Goal: Task Accomplishment & Management: Manage account settings

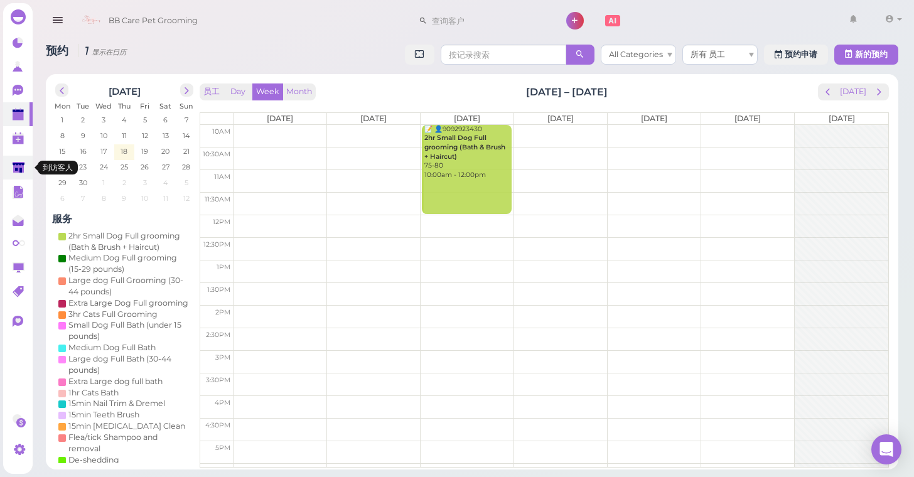
click at [26, 165] on link at bounding box center [17, 168] width 29 height 24
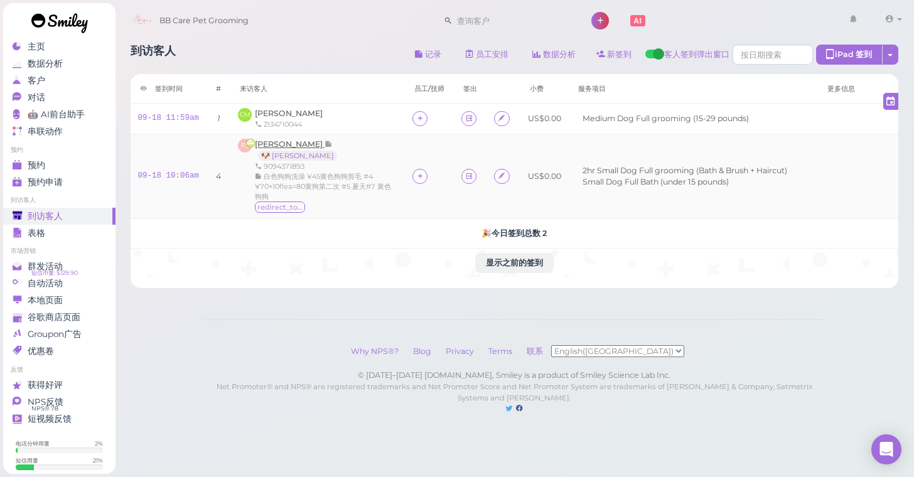
click at [276, 142] on span "Paul Samayoa" at bounding box center [290, 143] width 70 height 9
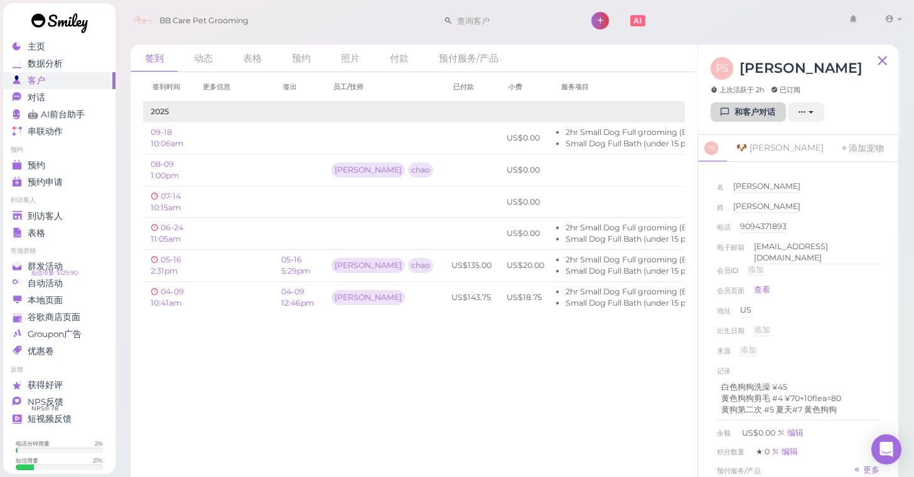
click at [759, 112] on link "和客户对话" at bounding box center [747, 112] width 75 height 20
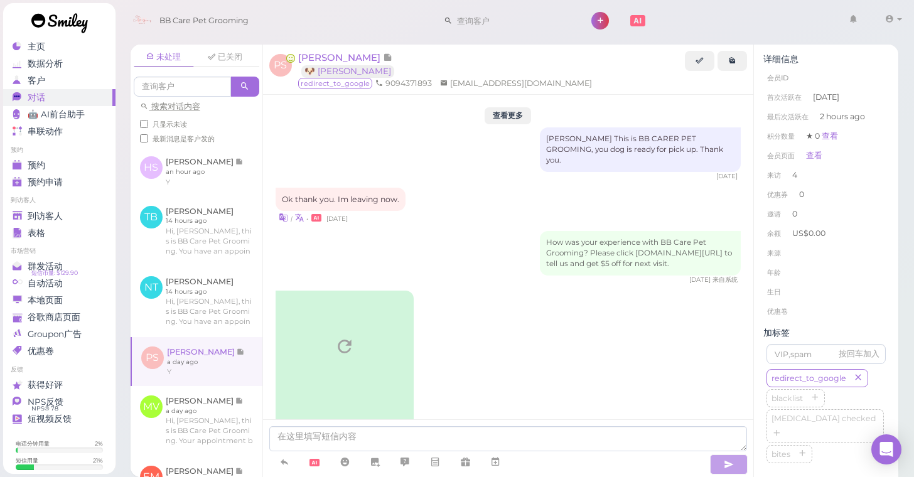
scroll to position [2156, 0]
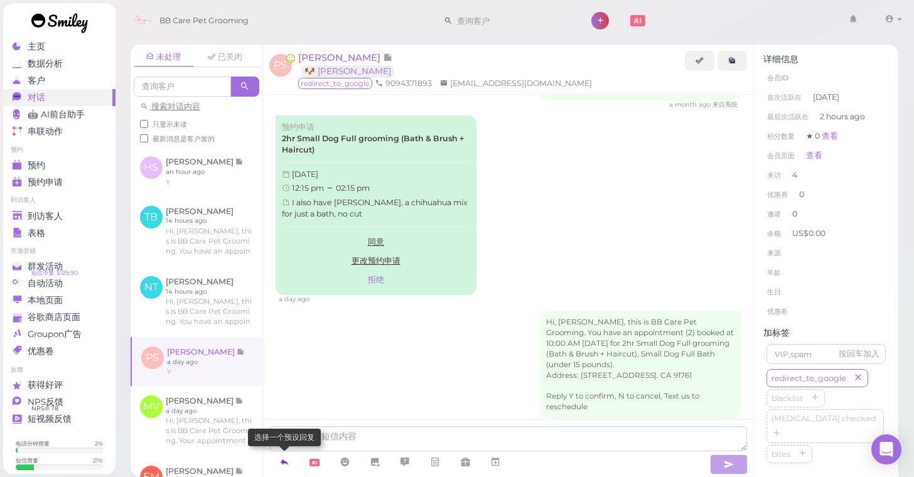
click at [288, 462] on icon at bounding box center [284, 462] width 10 height 13
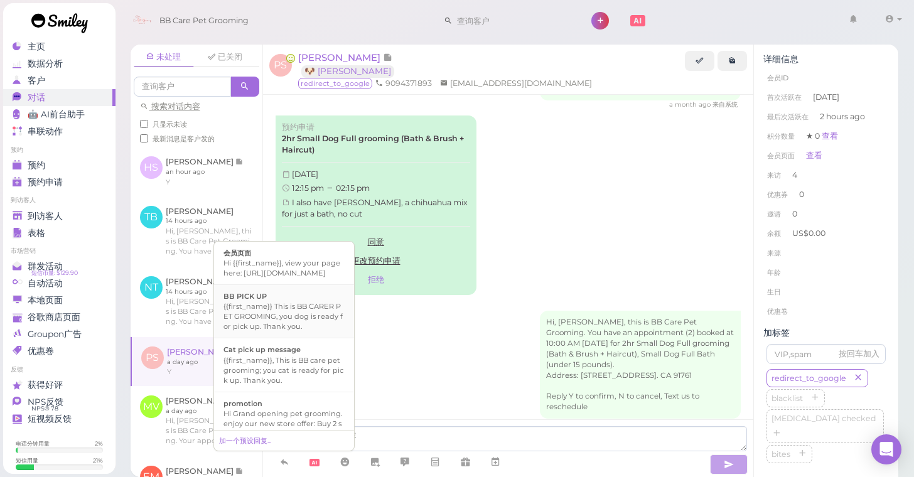
click at [275, 301] on div "BB PICK UP" at bounding box center [283, 296] width 121 height 10
type textarea "{{first_name}} This is BB CARER PET GROOMING, you dog is ready for pick up. Tha…"
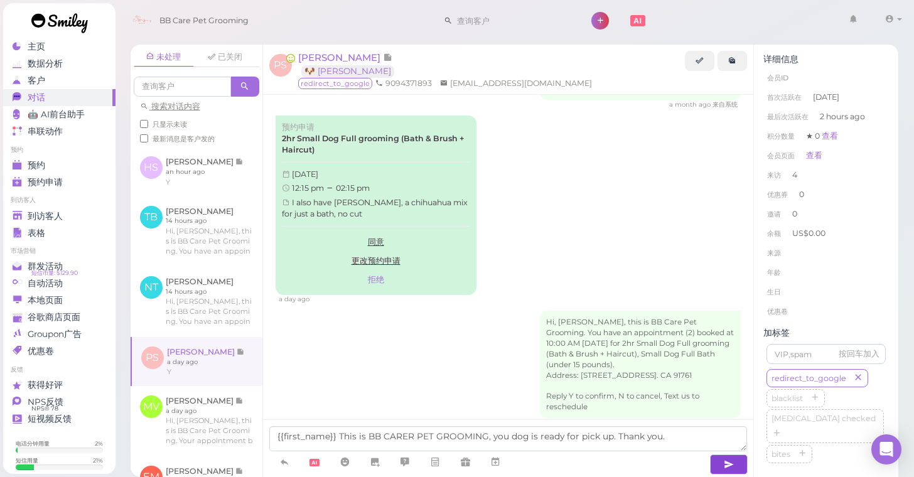
click at [729, 461] on icon "button" at bounding box center [729, 464] width 10 height 13
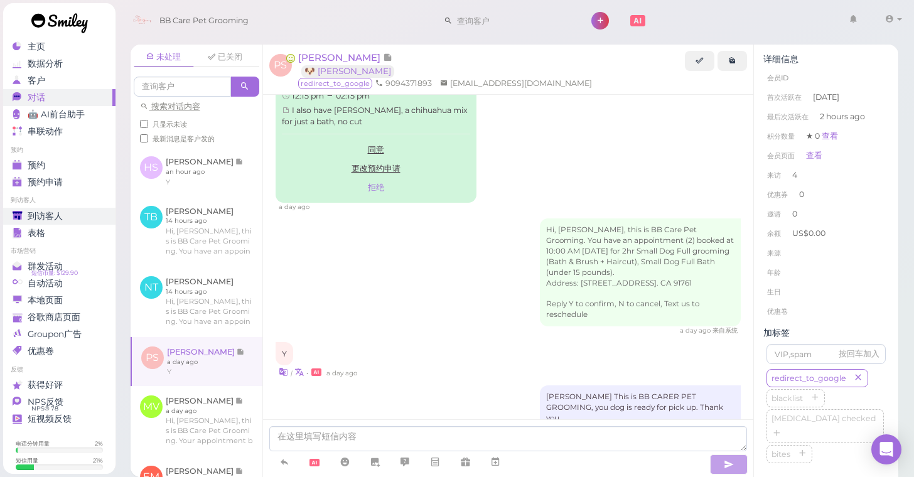
click at [47, 215] on span "到访客人" at bounding box center [45, 216] width 35 height 11
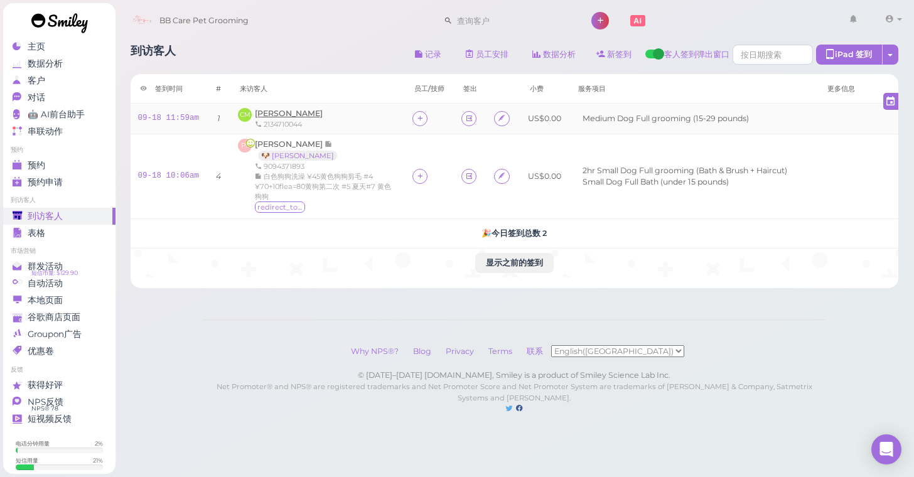
click at [279, 114] on span "Catherine Mendoza" at bounding box center [289, 113] width 68 height 9
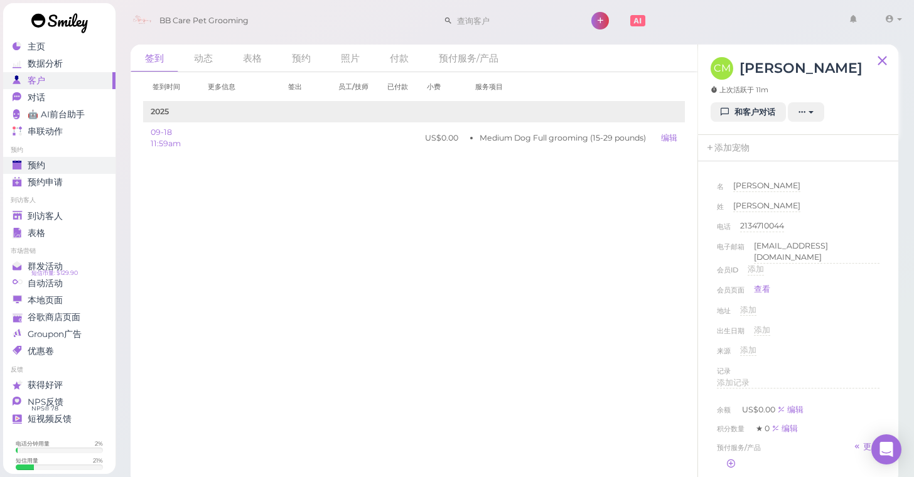
click at [63, 169] on div "预约" at bounding box center [58, 165] width 90 height 11
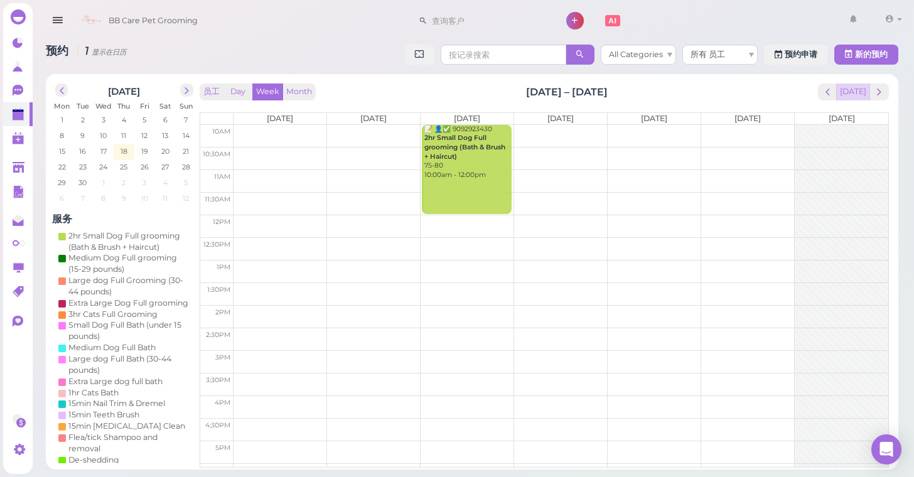
click at [853, 95] on button "Today" at bounding box center [853, 91] width 34 height 17
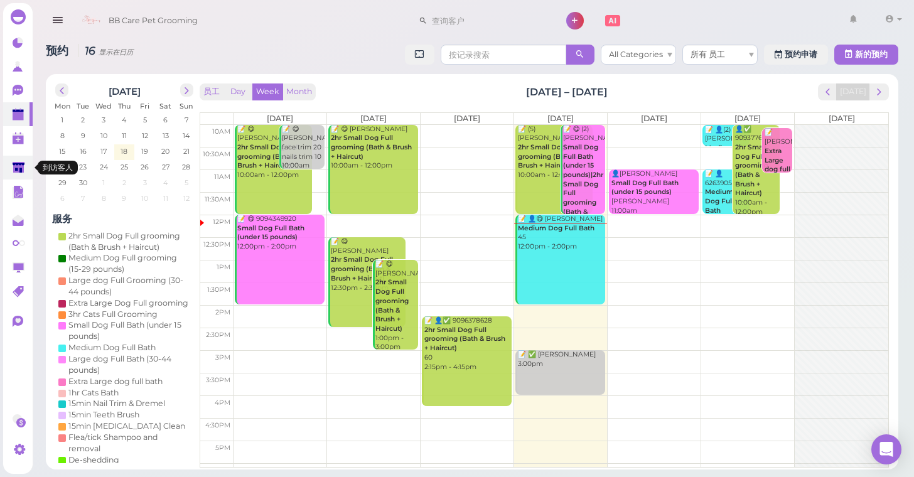
click at [14, 166] on polygon at bounding box center [19, 167] width 12 height 11
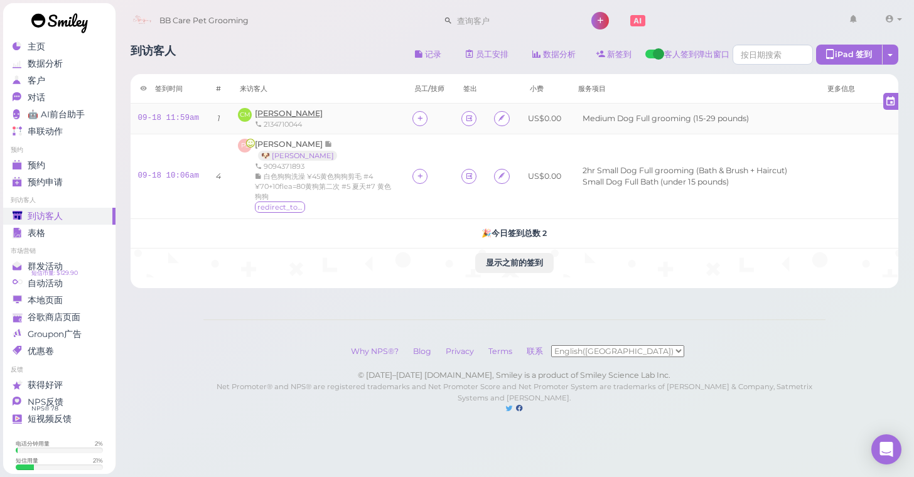
click at [284, 117] on span "Catherine Mendoza" at bounding box center [289, 113] width 68 height 9
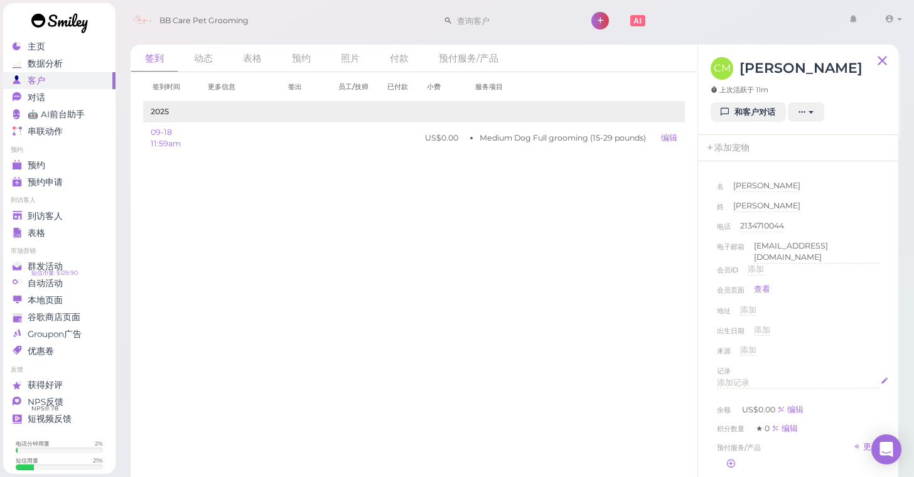
click at [739, 378] on span "添加记录" at bounding box center [733, 382] width 33 height 9
click at [902, 334] on div "签到 动态 表格 预约 照片 付款 预付服务/产品 签到时间 更多信息 签出 员工/技师 已付款 小费 服务项目 2025" at bounding box center [514, 259] width 799 height 449
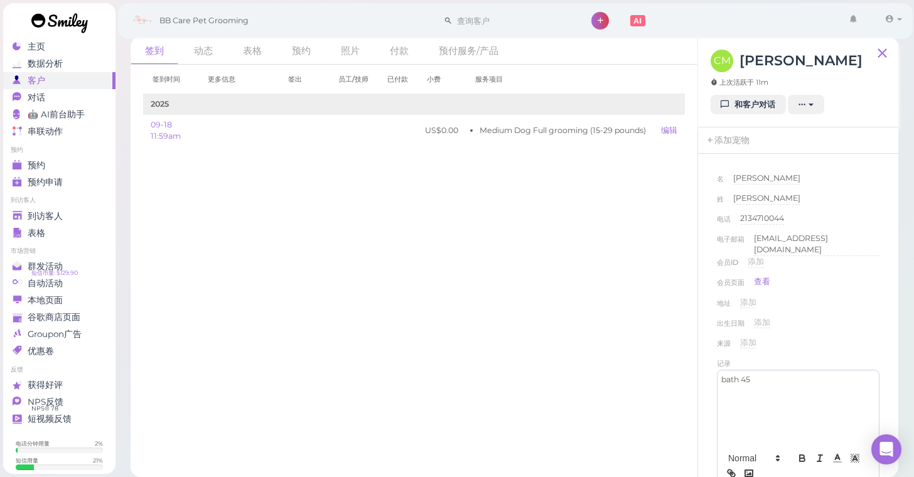
scroll to position [7, 0]
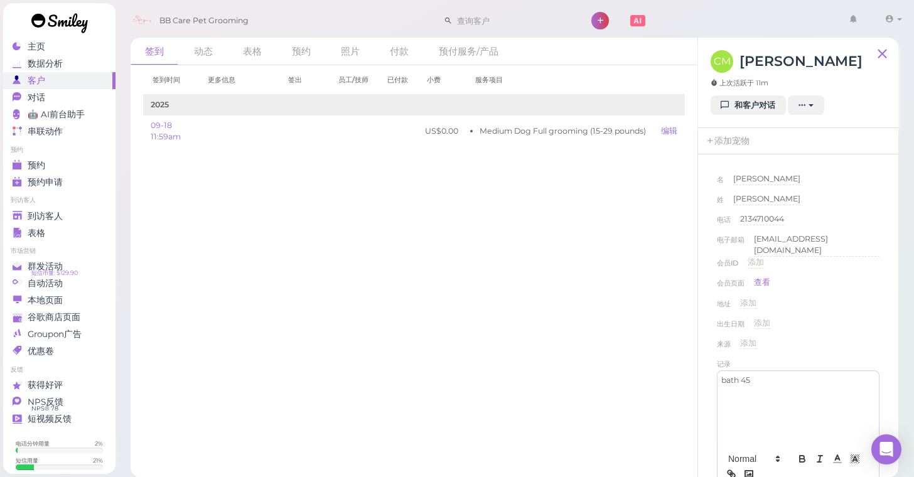
click at [861, 338] on div "来源 添加" at bounding box center [798, 348] width 163 height 20
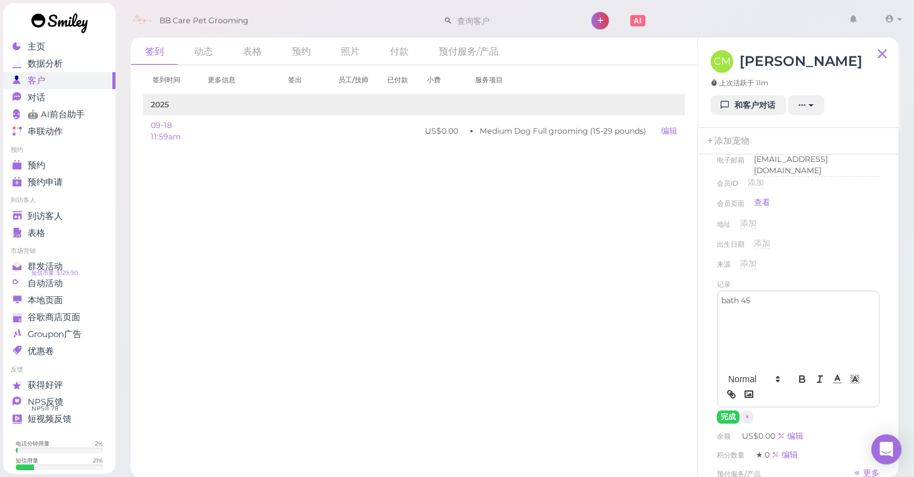
scroll to position [82, 0]
click at [720, 409] on button "完成" at bounding box center [728, 414] width 23 height 13
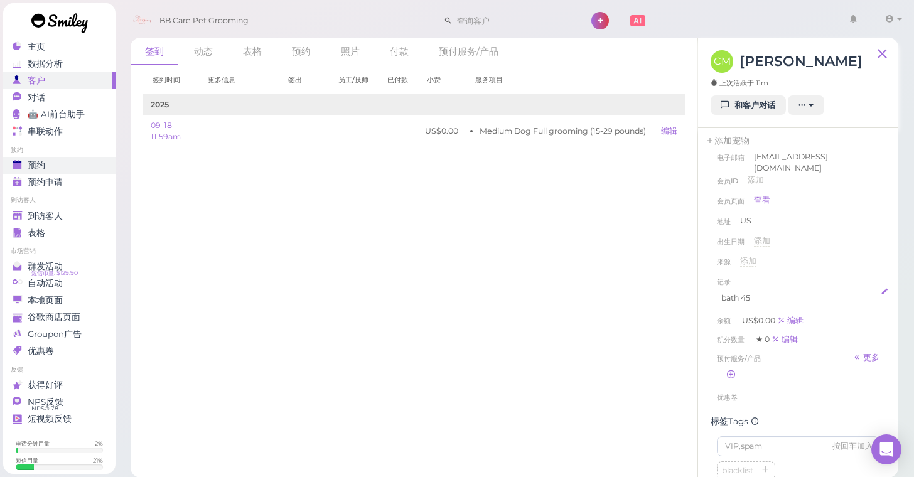
click at [58, 158] on link "预约" at bounding box center [59, 165] width 112 height 17
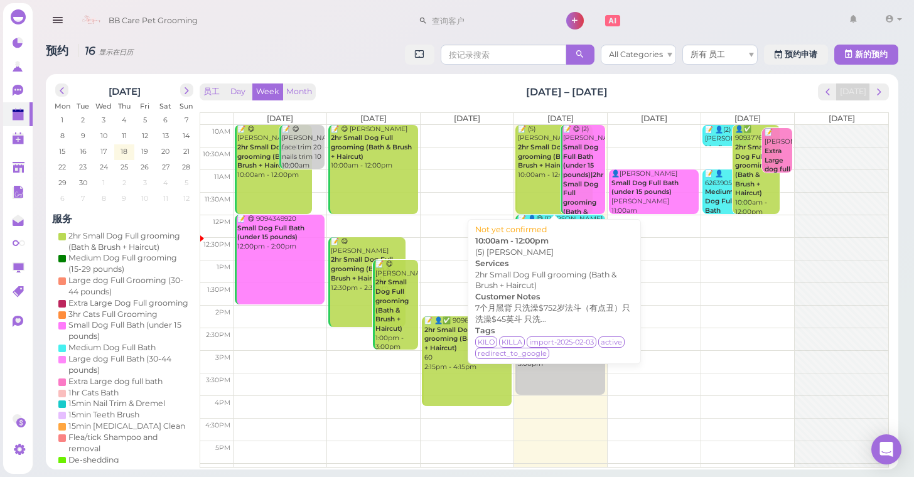
click at [538, 174] on link "📝 (5) alexis rosas 2hr Small Dog Full grooming (Bath & Brush + Haircut) 10:00am…" at bounding box center [553, 170] width 77 height 90
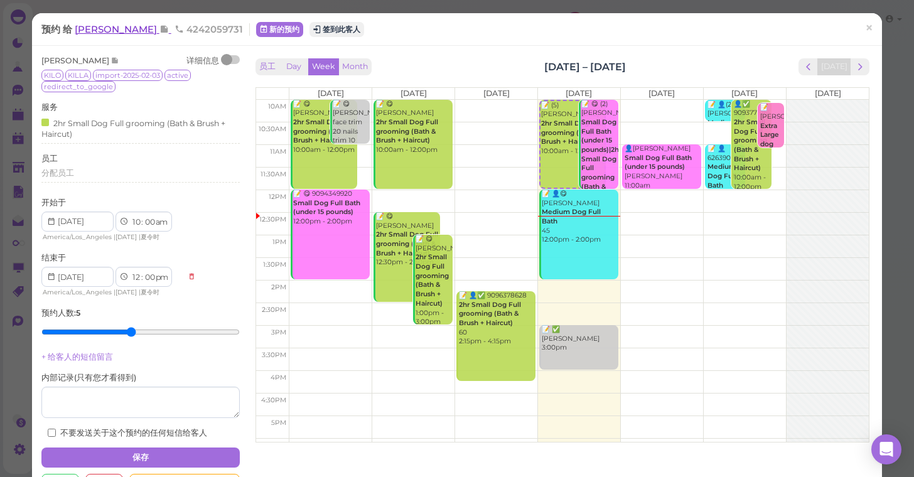
click at [90, 28] on span "alexis rosas" at bounding box center [117, 29] width 85 height 12
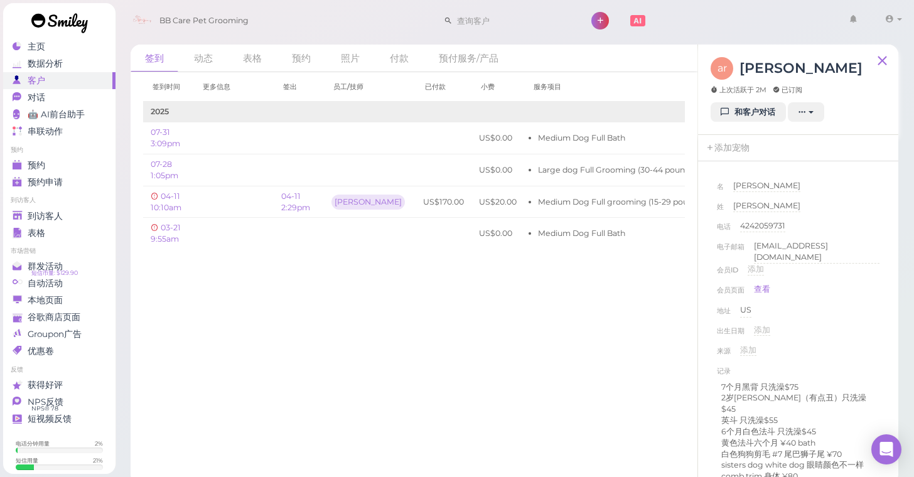
click at [860, 355] on div "来源 添加" at bounding box center [798, 355] width 163 height 20
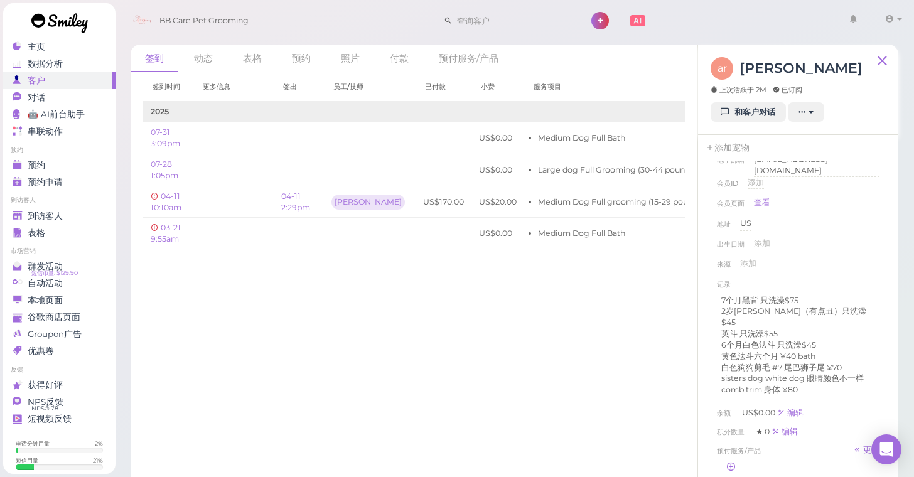
scroll to position [91, 0]
click at [50, 217] on span "到访客人" at bounding box center [45, 216] width 35 height 11
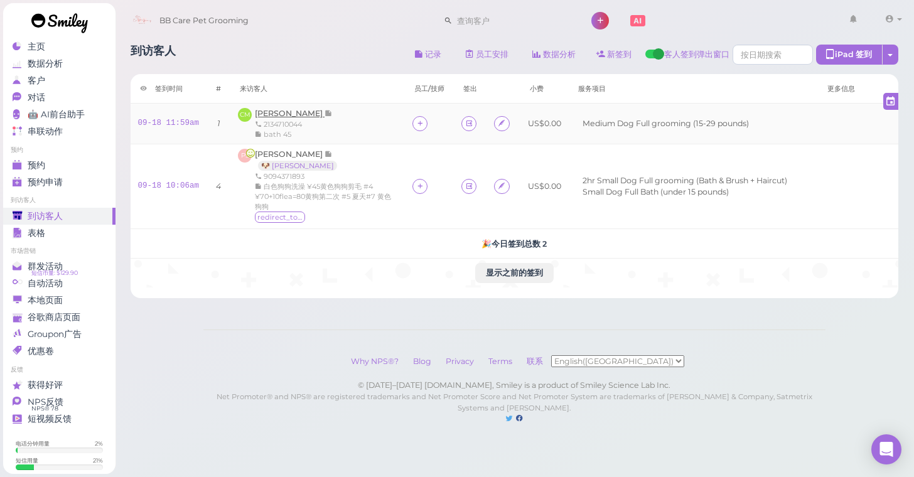
click at [290, 112] on span "Catherine Mendoza" at bounding box center [290, 113] width 70 height 9
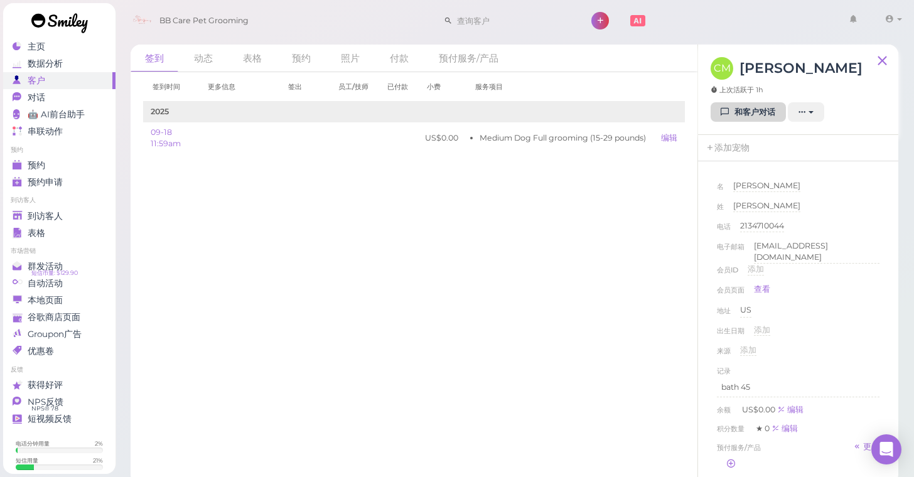
click at [747, 119] on link "和客户对话" at bounding box center [747, 112] width 75 height 20
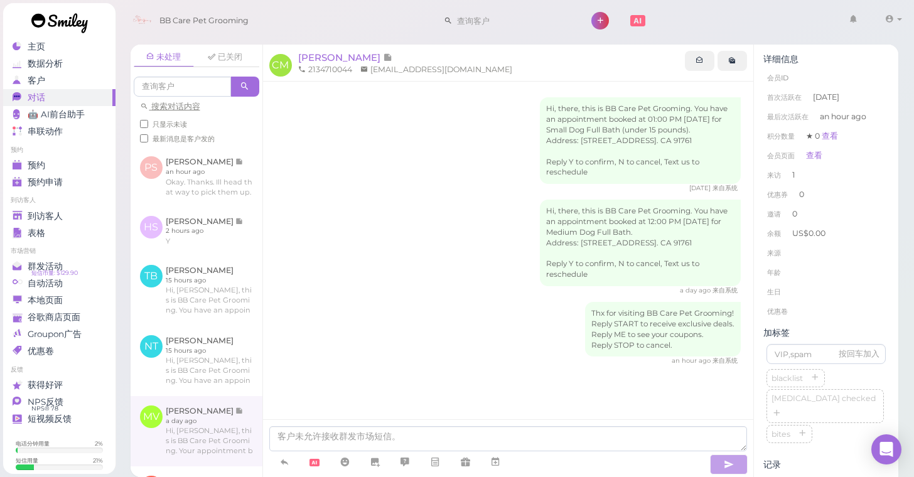
scroll to position [3, 0]
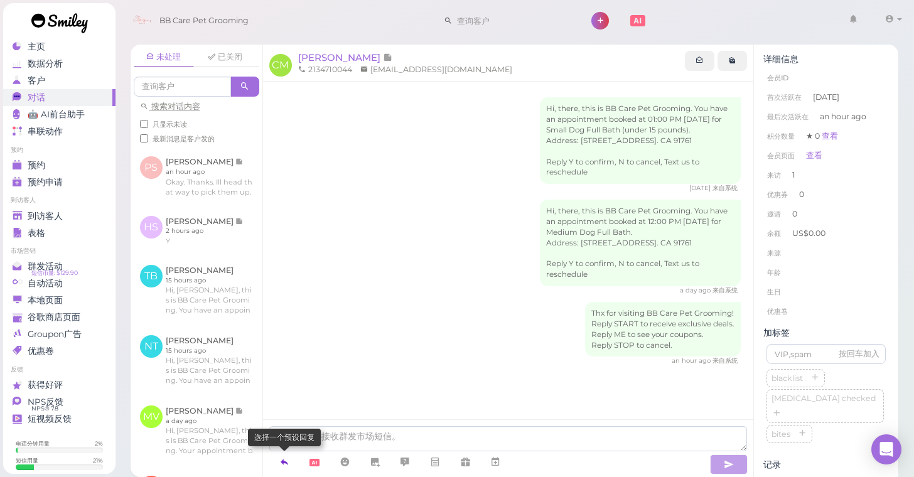
click at [284, 465] on icon at bounding box center [284, 462] width 10 height 13
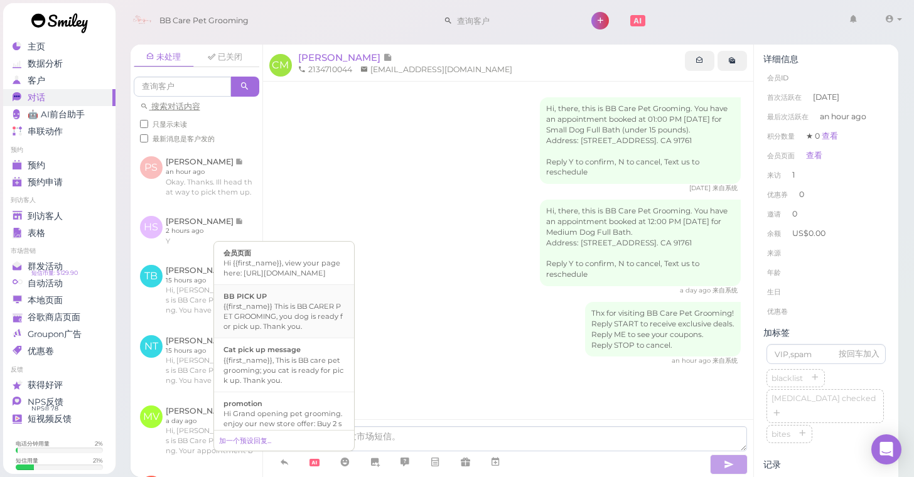
click at [296, 316] on div "{{first_name}} This is BB CARER PET GROOMING, you dog is ready for pick up. Tha…" at bounding box center [283, 316] width 121 height 30
type textarea "{{first_name}} This is BB CARER PET GROOMING, you dog is ready for pick up. Tha…"
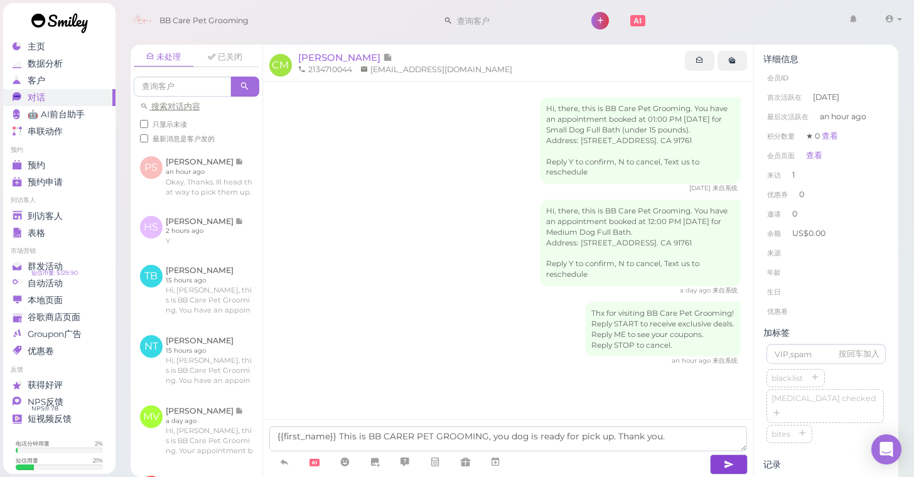
click at [728, 469] on icon "button" at bounding box center [729, 464] width 10 height 13
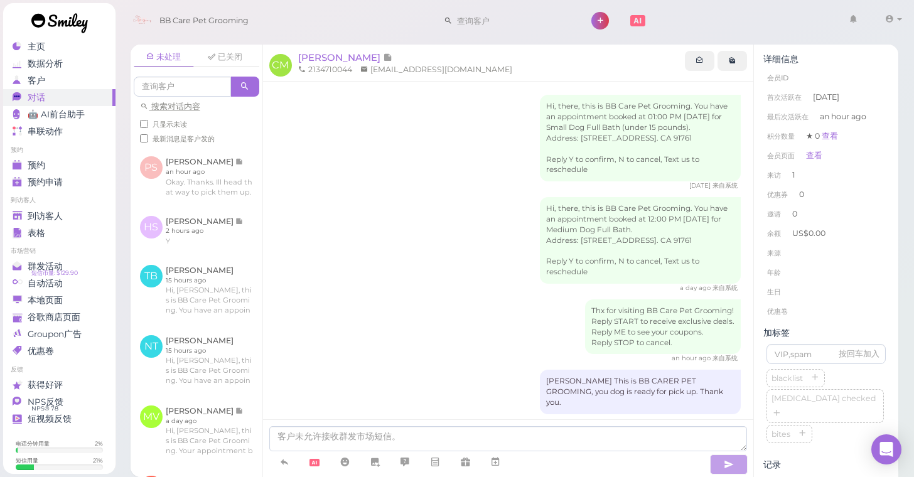
scroll to position [41, 0]
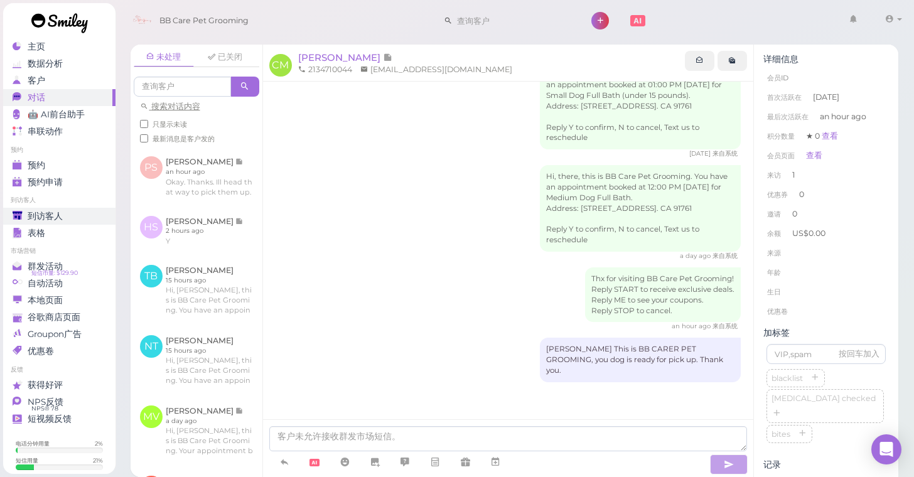
click at [50, 213] on span "到访客人" at bounding box center [45, 216] width 35 height 11
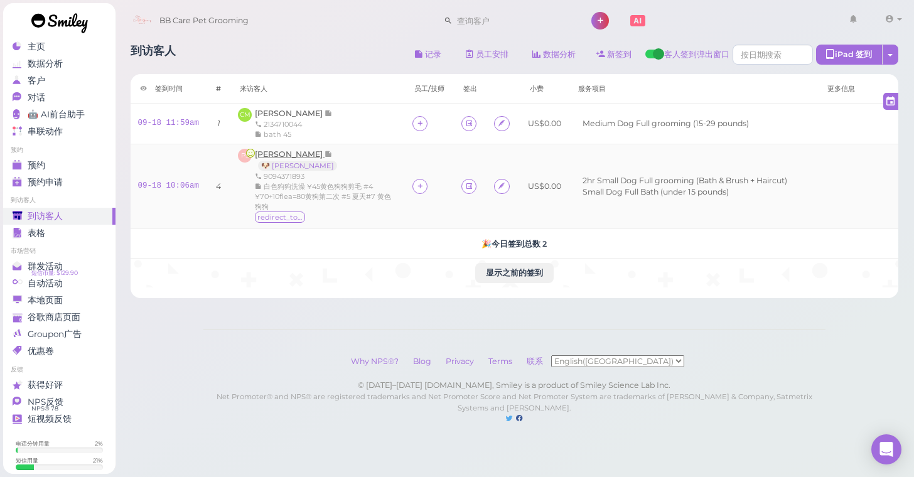
click at [267, 152] on span "Paul Samayoa" at bounding box center [290, 153] width 70 height 9
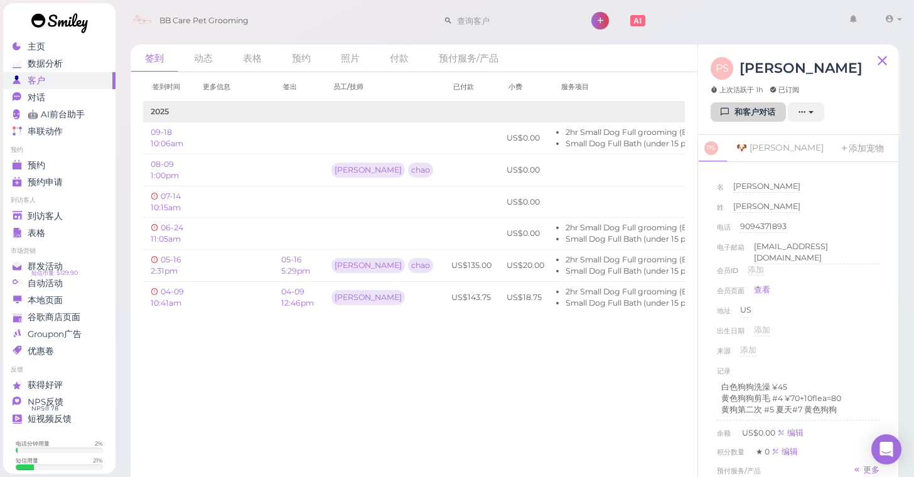
click at [735, 113] on link "和客户对话" at bounding box center [747, 112] width 75 height 20
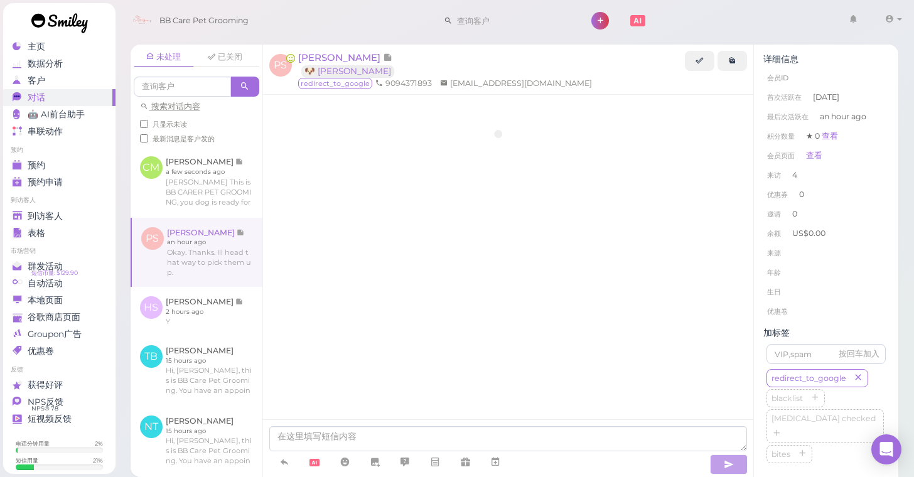
scroll to position [2066, 0]
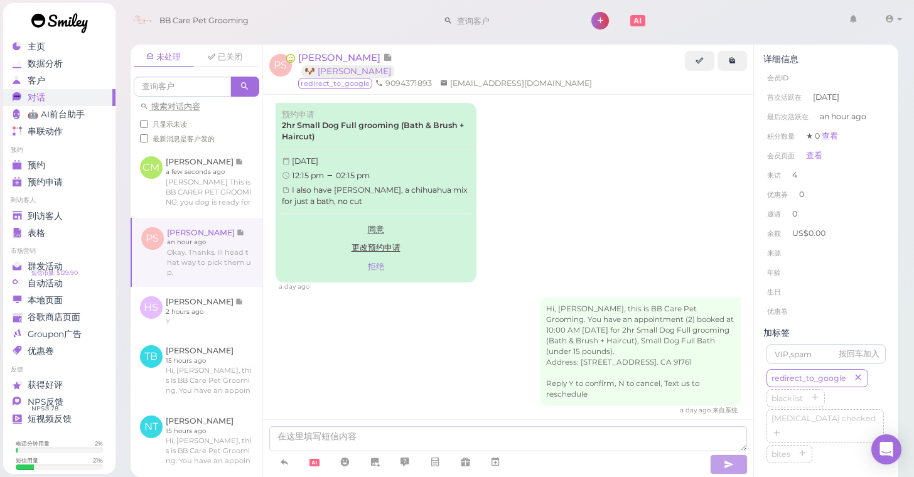
click at [504, 371] on div "Hi, Paul, this is BB Care Pet Grooming. You have an appointment (2) booked at 1…" at bounding box center [508, 355] width 466 height 117
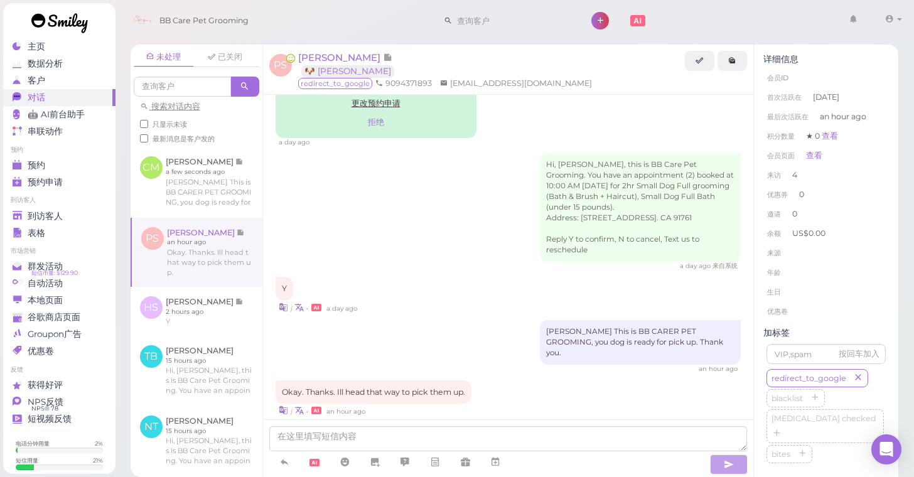
scroll to position [2210, 0]
click at [43, 219] on span "到访客人" at bounding box center [45, 216] width 35 height 11
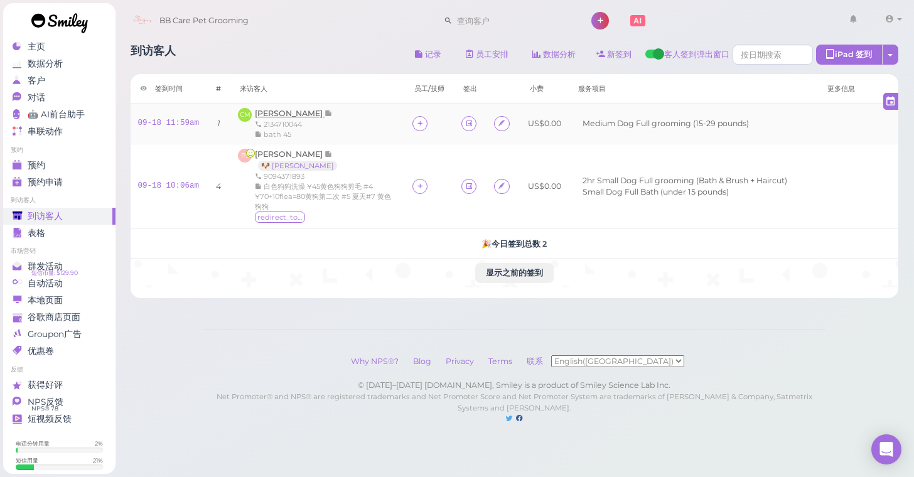
click at [286, 114] on span "Catherine Mendoza" at bounding box center [290, 113] width 70 height 9
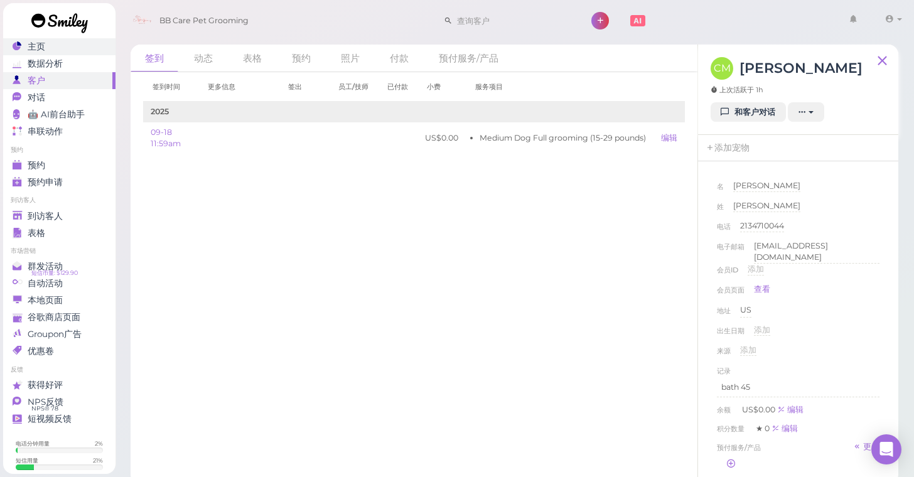
click at [88, 50] on div "主页" at bounding box center [58, 46] width 90 height 11
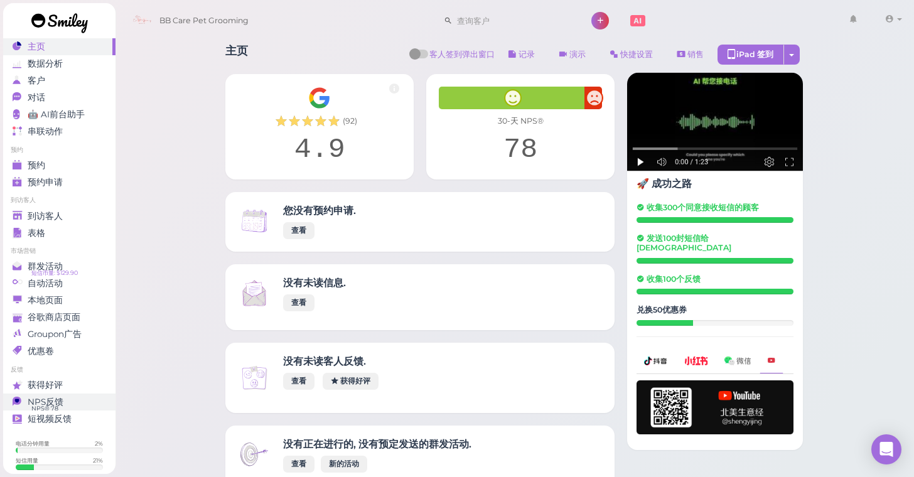
click at [66, 405] on div "NPS反馈" at bounding box center [58, 402] width 90 height 11
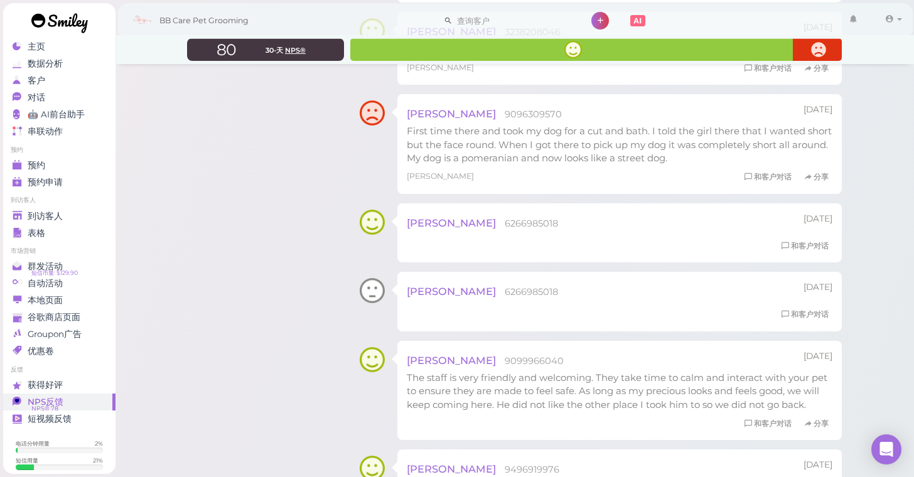
scroll to position [404, 0]
click at [73, 149] on li "预约" at bounding box center [59, 150] width 112 height 9
click at [72, 154] on ul "预约 预约 预约申请 0" at bounding box center [59, 168] width 112 height 45
click at [70, 172] on link "预约" at bounding box center [59, 165] width 112 height 17
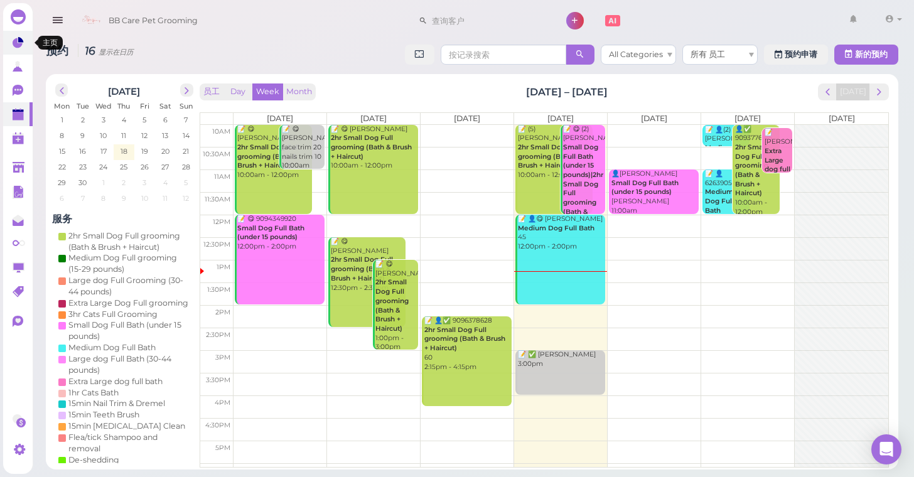
click at [10, 46] on link at bounding box center [17, 43] width 29 height 24
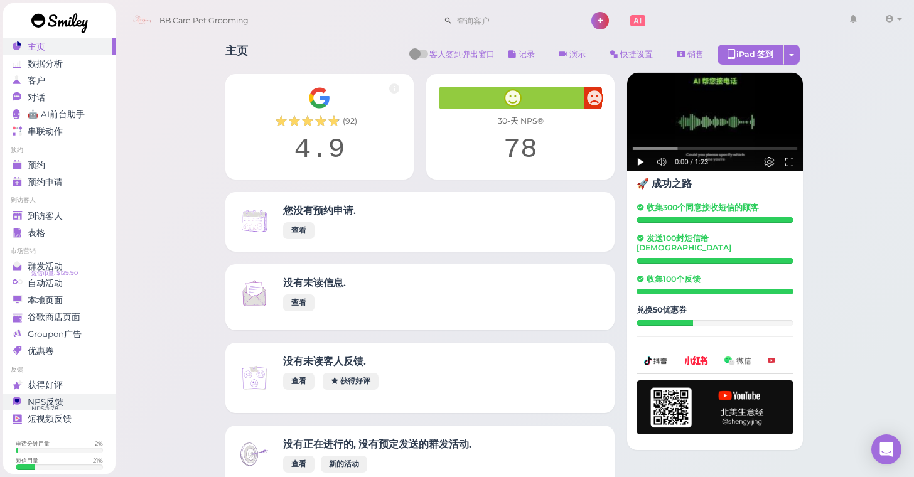
click at [95, 400] on div "NPS反馈" at bounding box center [58, 402] width 90 height 11
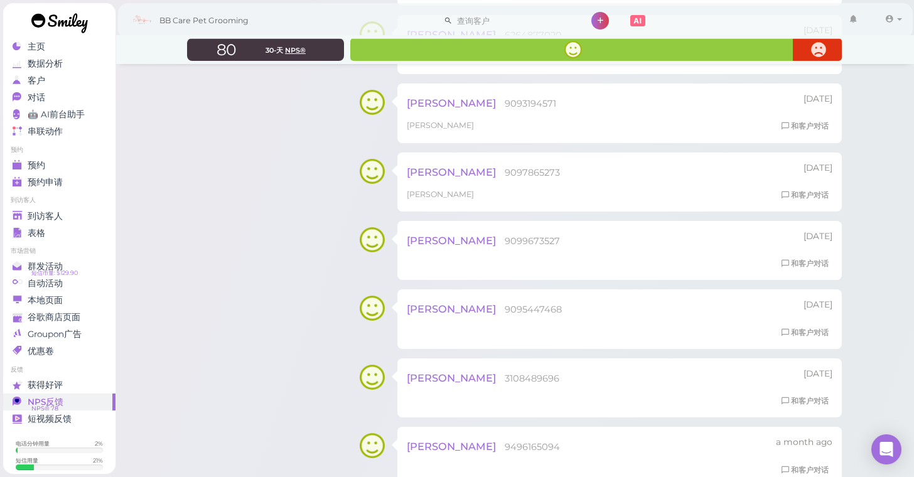
scroll to position [1121, 0]
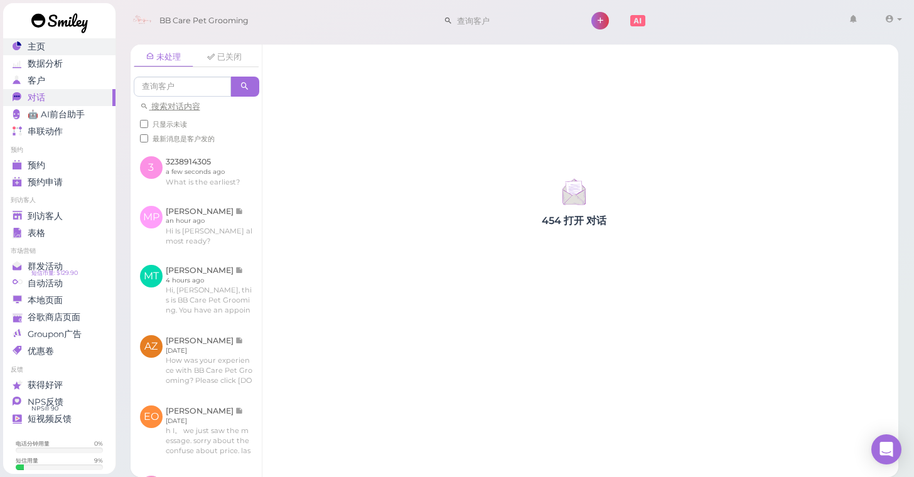
click at [69, 46] on div "主页" at bounding box center [58, 46] width 90 height 11
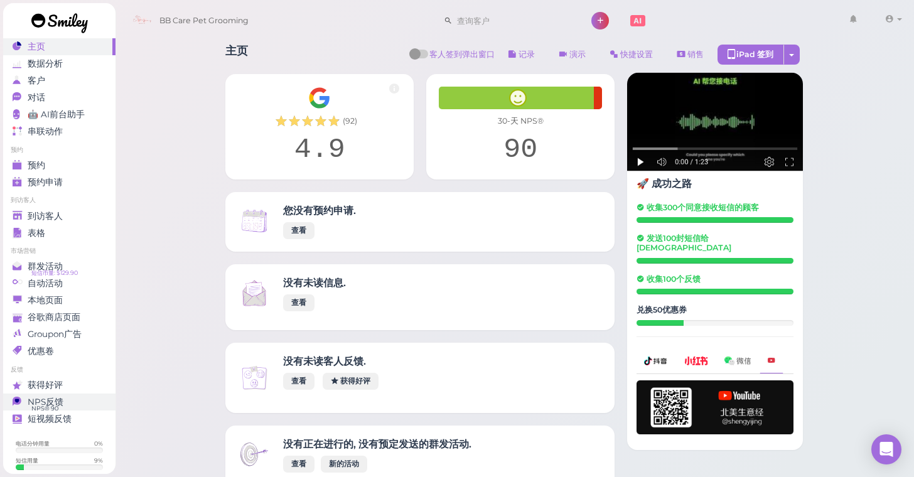
click at [85, 397] on div "NPS反馈" at bounding box center [58, 402] width 90 height 11
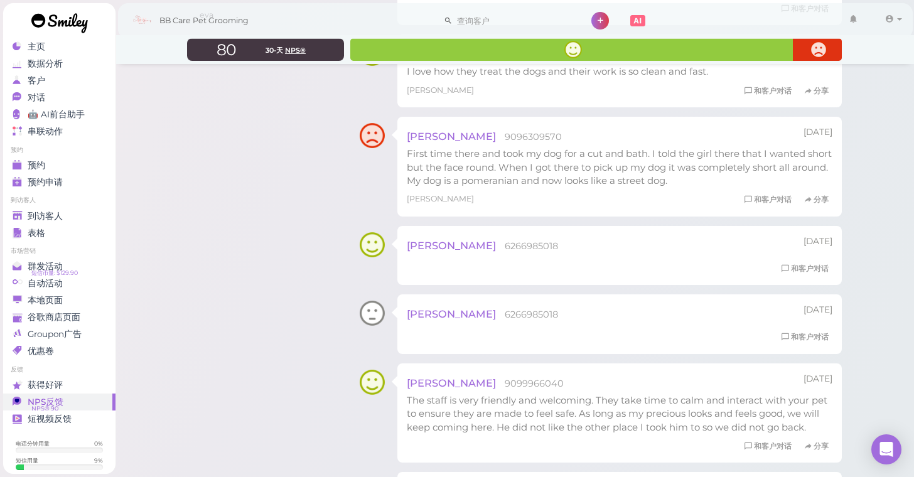
scroll to position [386, 0]
drag, startPoint x: 430, startPoint y: 300, endPoint x: 429, endPoint y: 307, distance: 7.2
click at [429, 305] on div "[PERSON_NAME] 6266985018" at bounding box center [555, 311] width 297 height 21
click at [466, 309] on div "[PERSON_NAME] 6266985018" at bounding box center [555, 311] width 297 height 21
drag, startPoint x: 449, startPoint y: 309, endPoint x: 416, endPoint y: 309, distance: 33.3
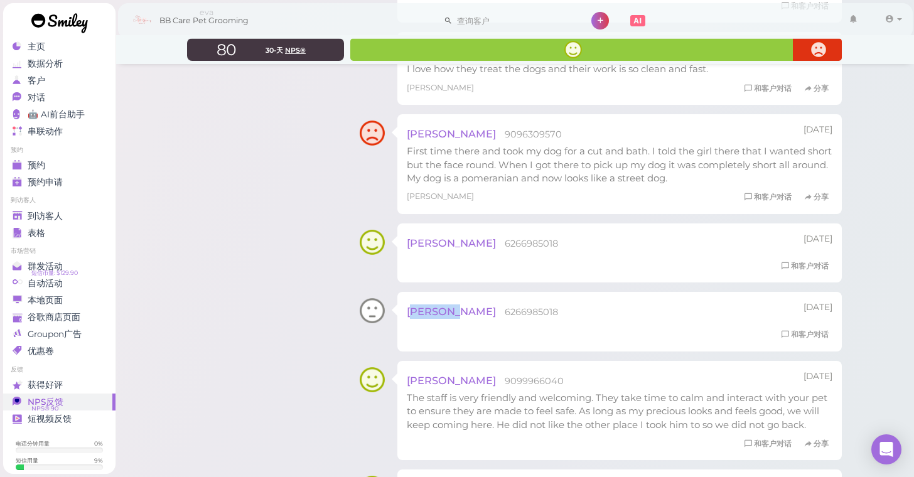
click at [416, 309] on span "[PERSON_NAME]" at bounding box center [451, 311] width 89 height 13
click at [432, 301] on div "[PERSON_NAME] 6266985018" at bounding box center [555, 311] width 297 height 21
click at [483, 301] on div "[PERSON_NAME] 6266985018" at bounding box center [555, 311] width 297 height 21
